Goal: Information Seeking & Learning: Learn about a topic

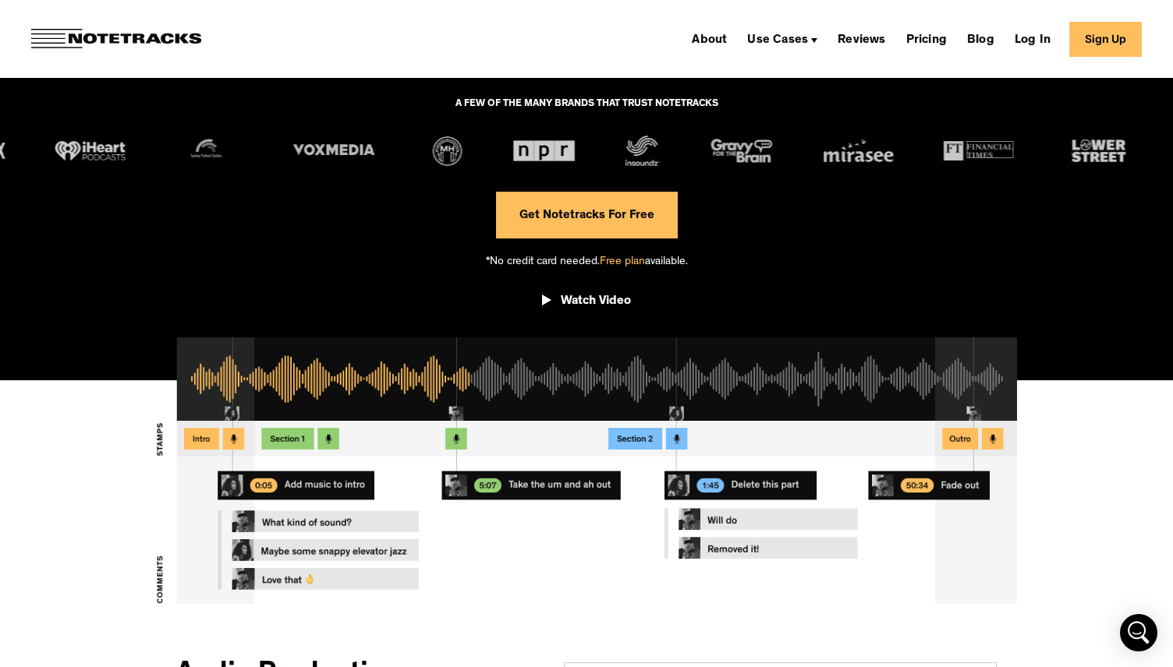
scroll to position [280, 0]
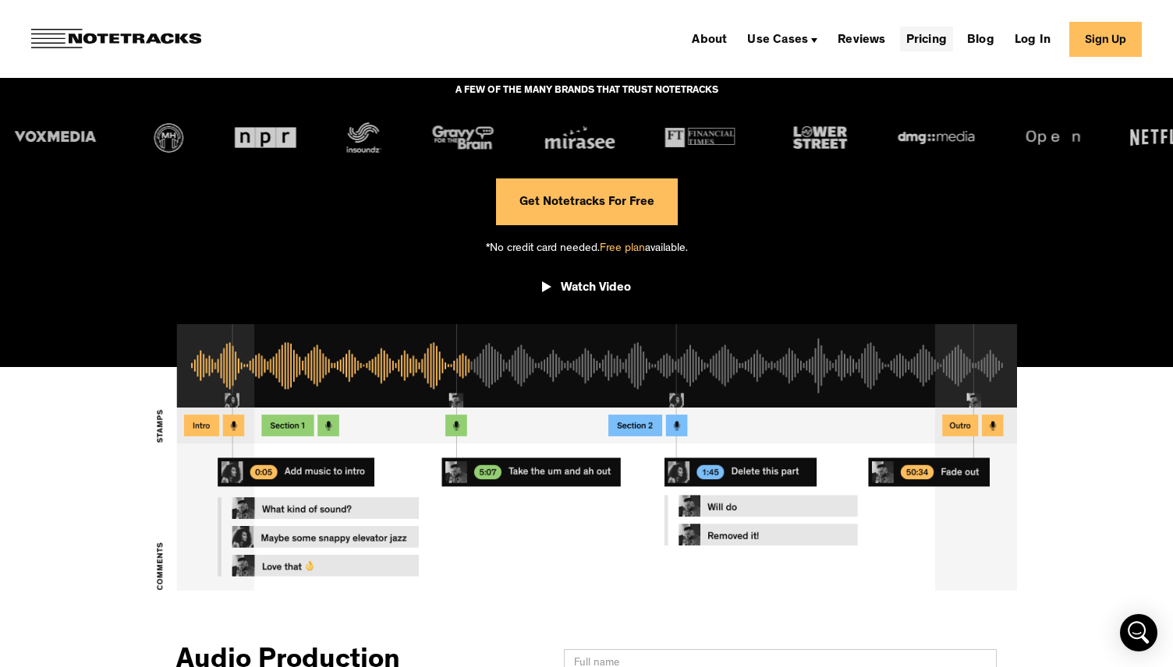
click at [928, 38] on link "Pricing" at bounding box center [926, 39] width 53 height 25
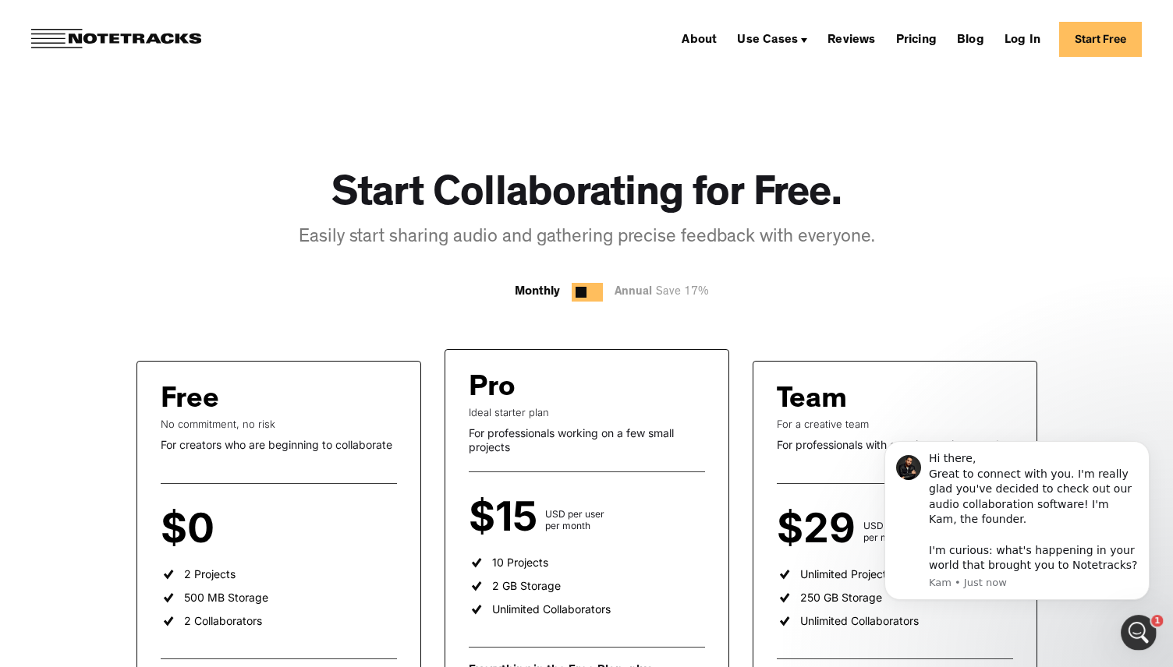
click at [594, 288] on div at bounding box center [586, 292] width 31 height 19
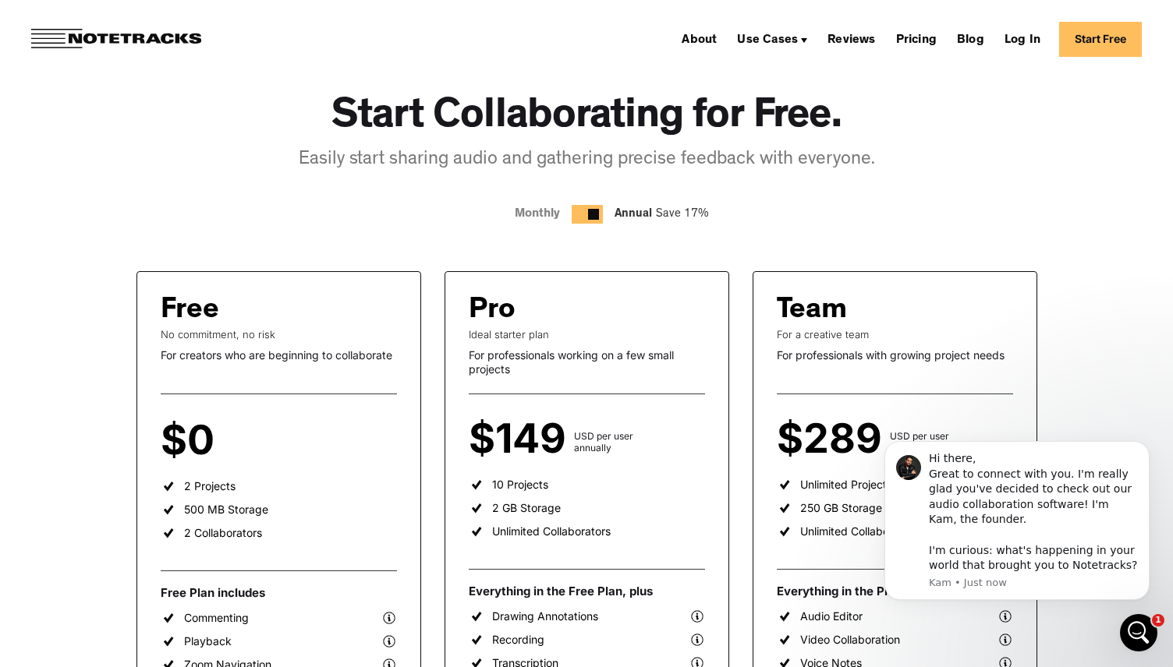
scroll to position [104, 0]
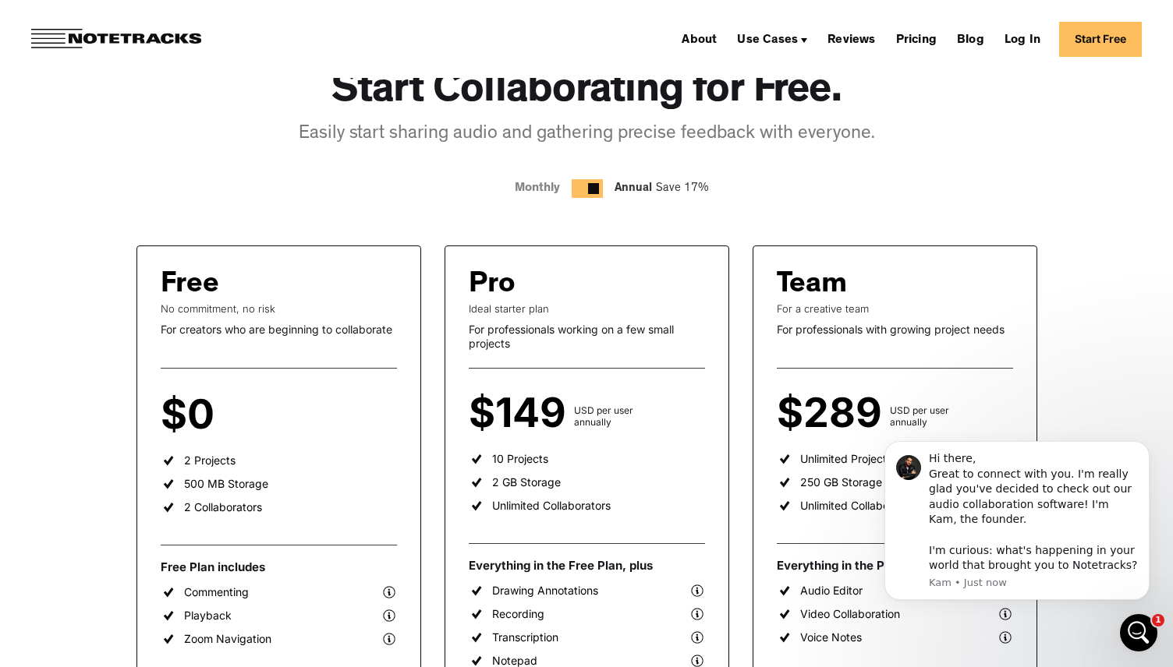
click at [816, 169] on div "Start Collaborating for Free. Easily start sharing audio and gathering precise …" at bounding box center [587, 118] width 576 height 162
